Goal: Complete application form

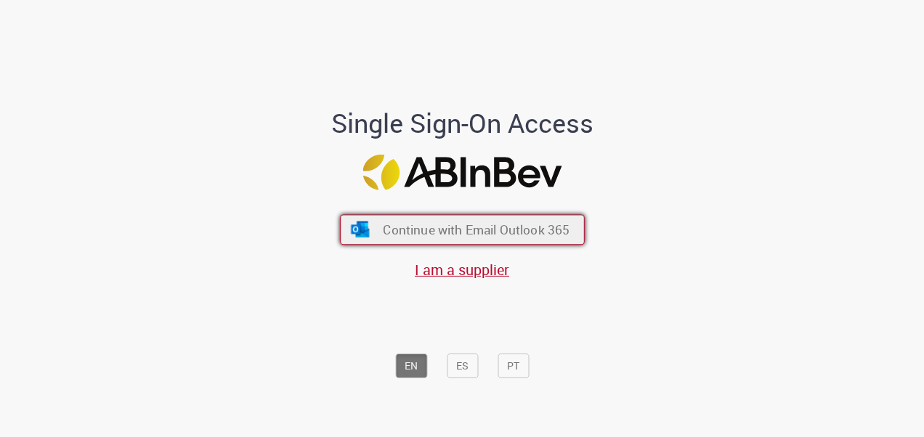
click at [455, 232] on span "Continue with Email Outlook 365" at bounding box center [476, 229] width 187 height 17
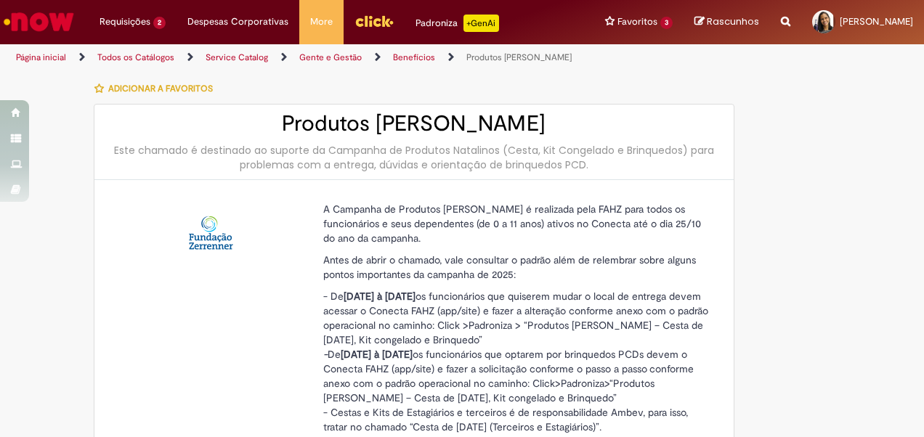
type input "**********"
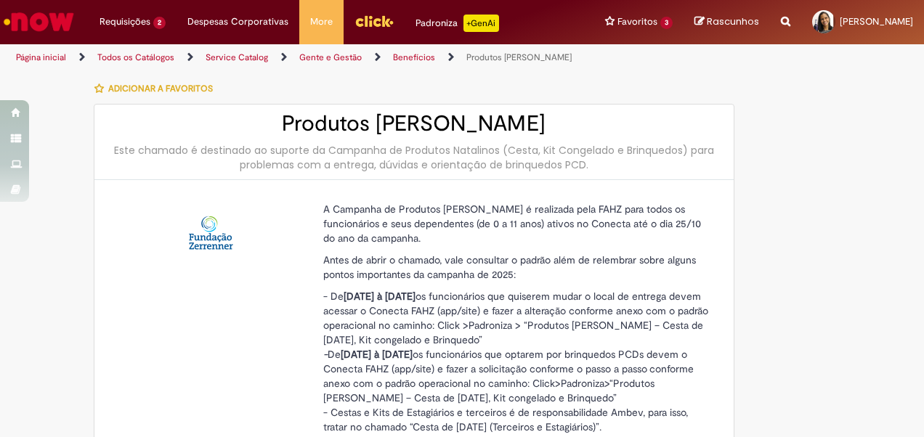
type input "**********"
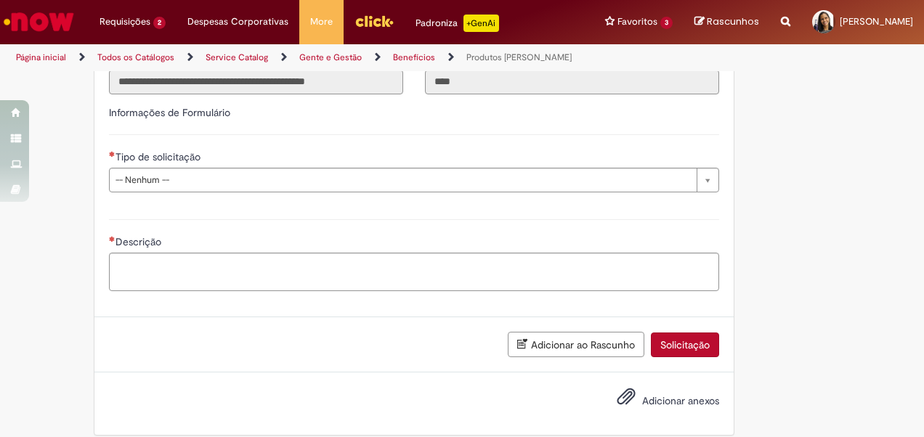
scroll to position [956, 0]
